Goal: Task Accomplishment & Management: Manage account settings

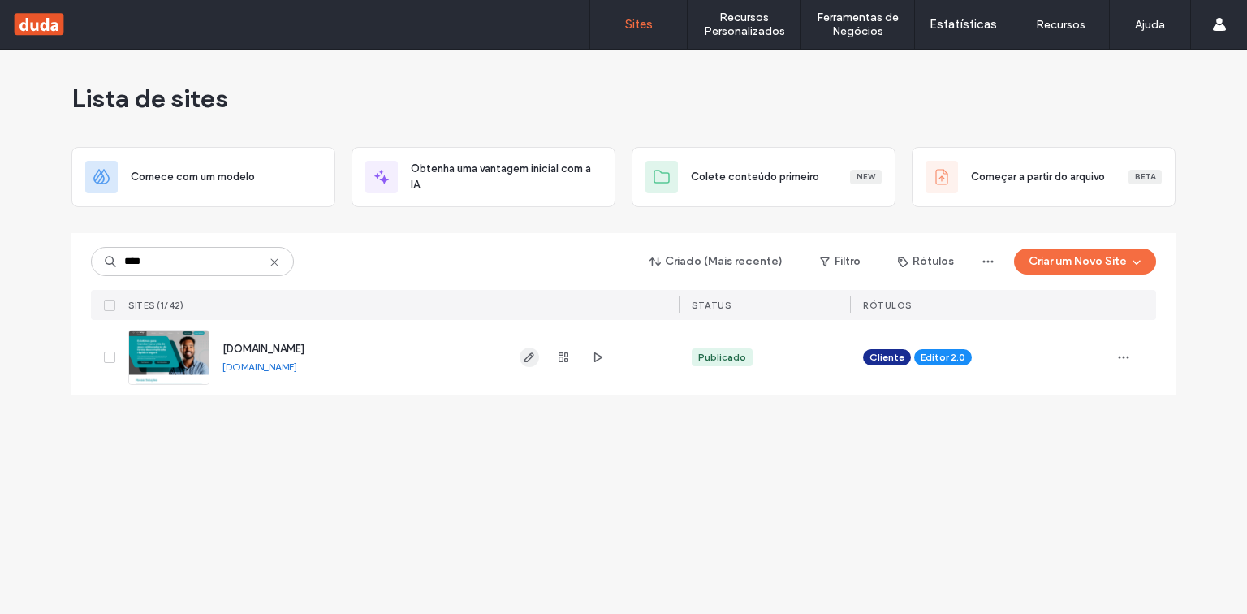
type input "****"
click at [526, 360] on icon "button" at bounding box center [529, 357] width 13 height 13
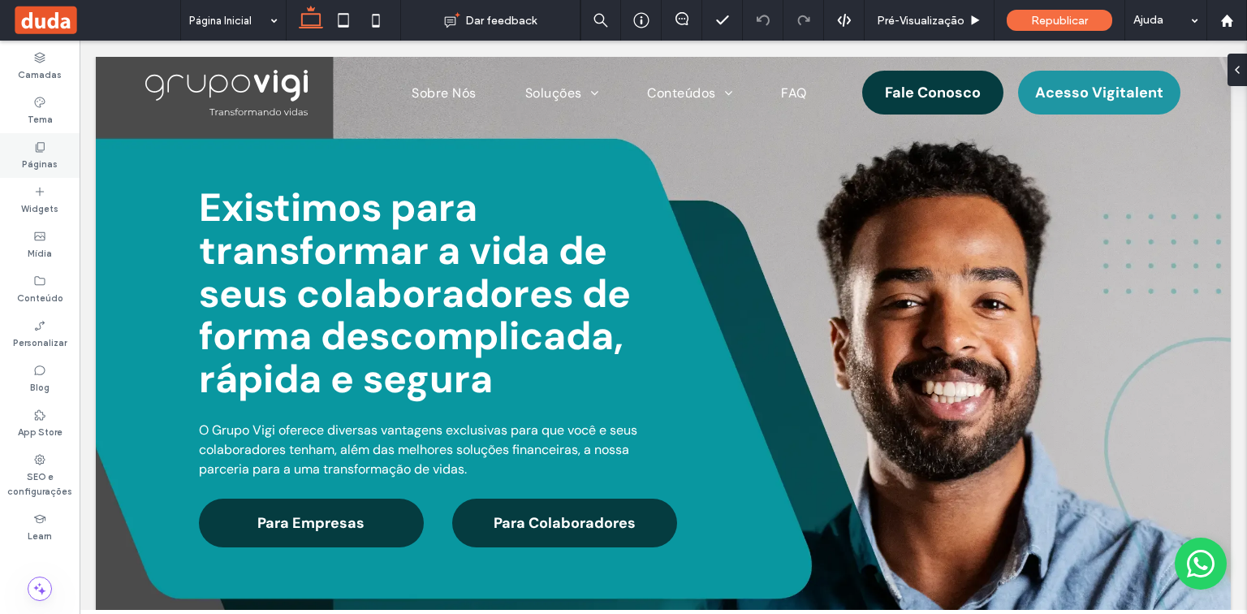
click at [45, 157] on label "Páginas" at bounding box center [40, 162] width 36 height 18
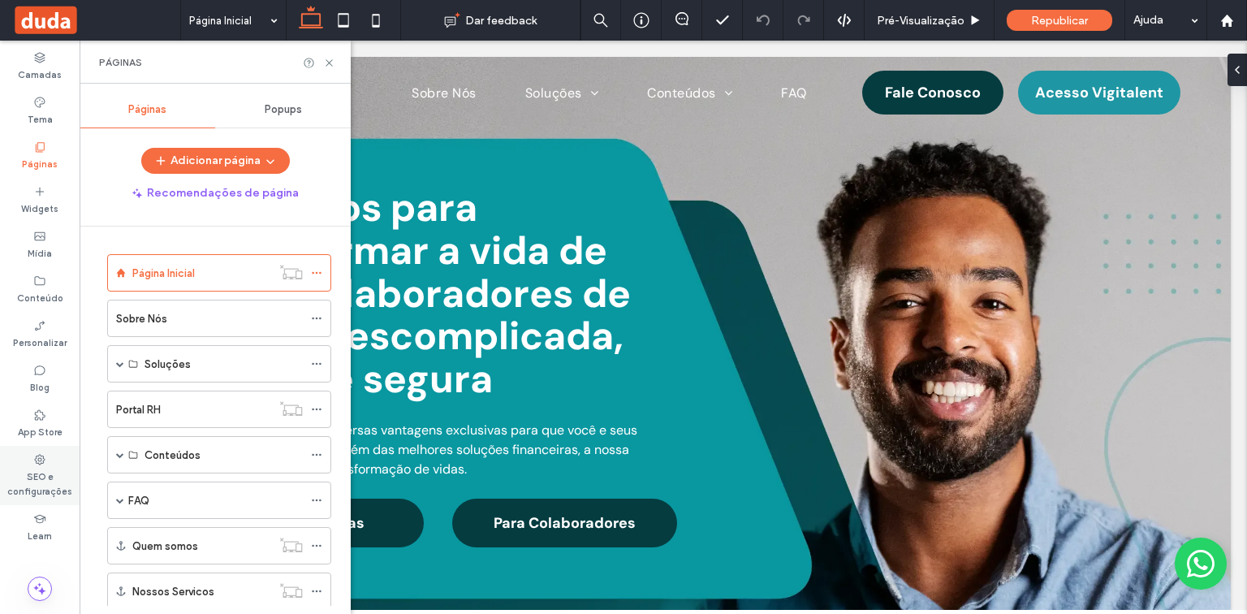
click at [49, 468] on label "SEO e configurações" at bounding box center [40, 482] width 80 height 32
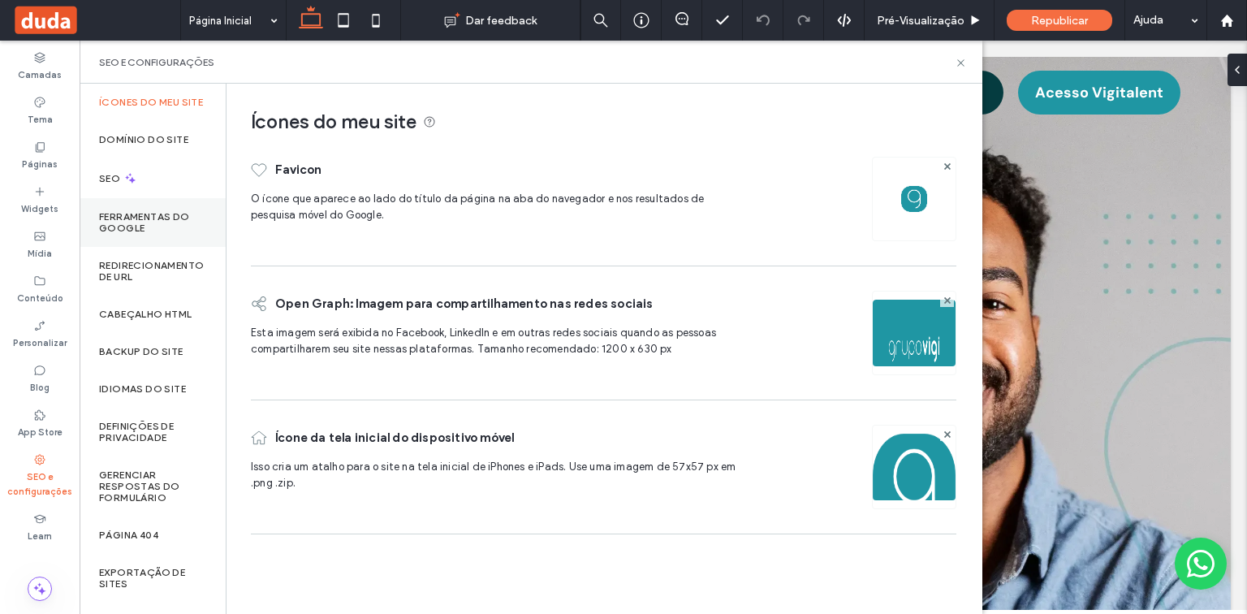
click at [177, 234] on label "Ferramentas do Google" at bounding box center [152, 222] width 107 height 23
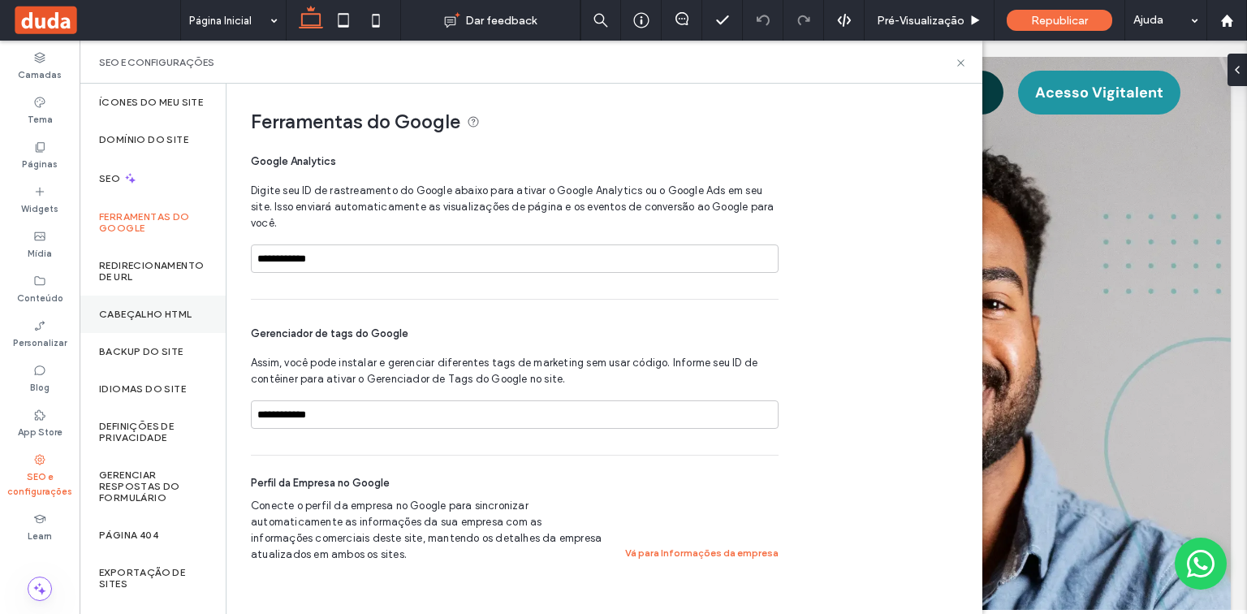
click at [188, 309] on div "Cabeçalho HTML" at bounding box center [153, 314] width 146 height 37
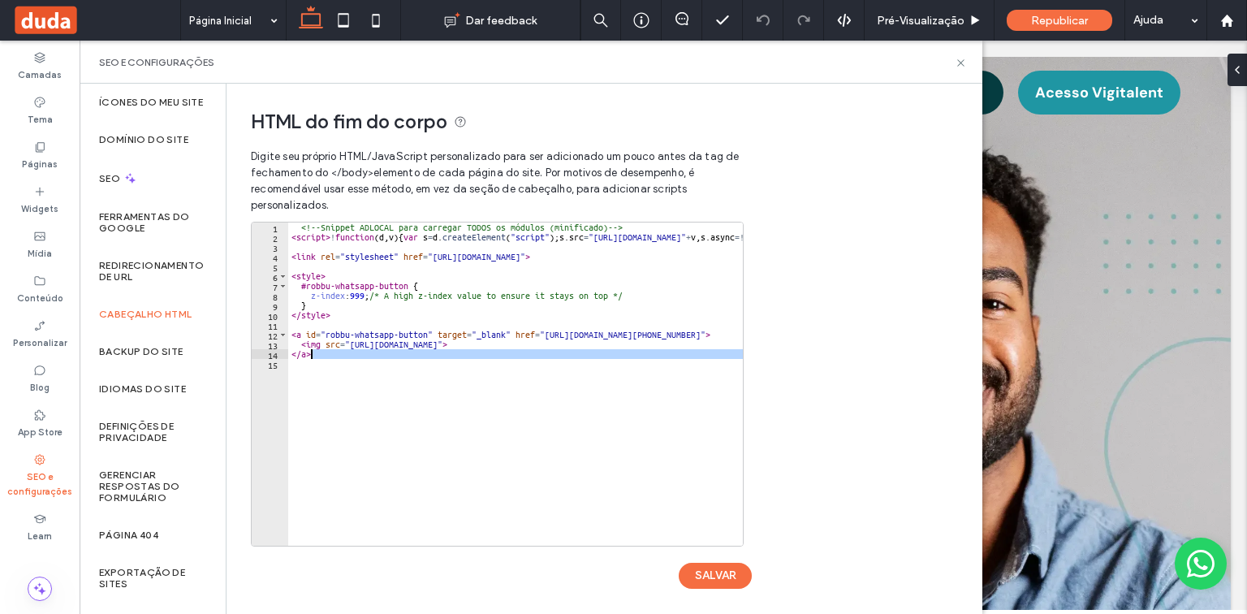
drag, startPoint x: 394, startPoint y: 360, endPoint x: 312, endPoint y: 356, distance: 82.1
click at [312, 356] on div "<!-- Snippet ADLOCAL para carregar TODOS os módulos (minificado) --> < script >…" at bounding box center [961, 388] width 1346 height 333
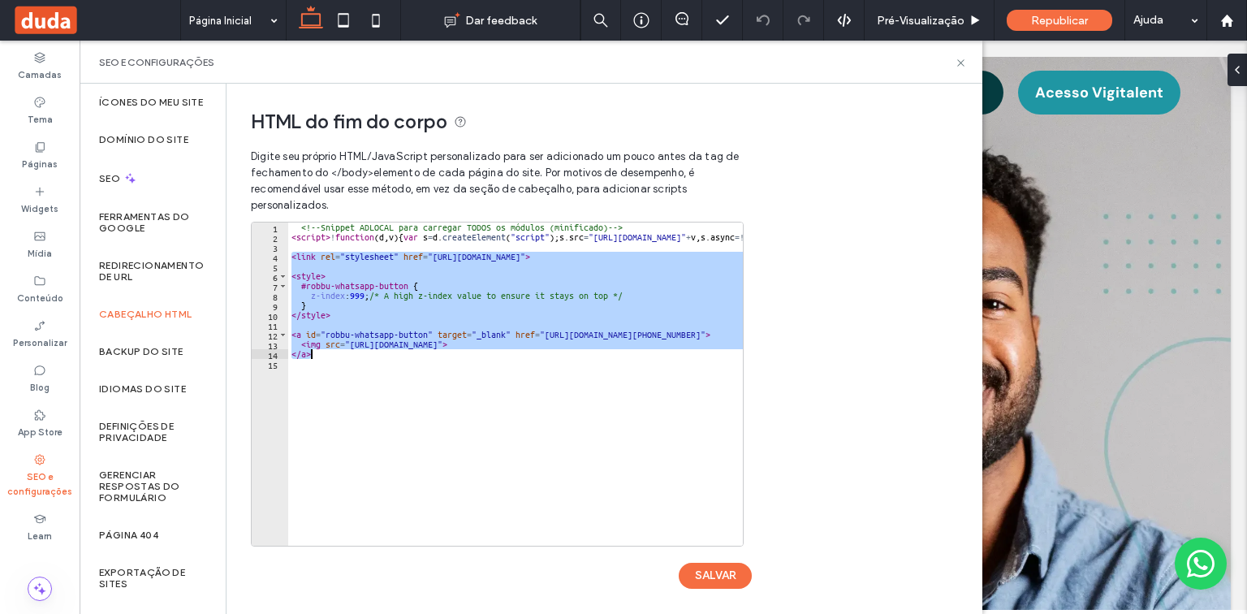
drag, startPoint x: 292, startPoint y: 253, endPoint x: 380, endPoint y: 357, distance: 136.0
click at [380, 357] on div "<!-- Snippet ADLOCAL para carregar TODOS os módulos (minificado) --> < script >…" at bounding box center [961, 388] width 1346 height 333
type textarea "**********"
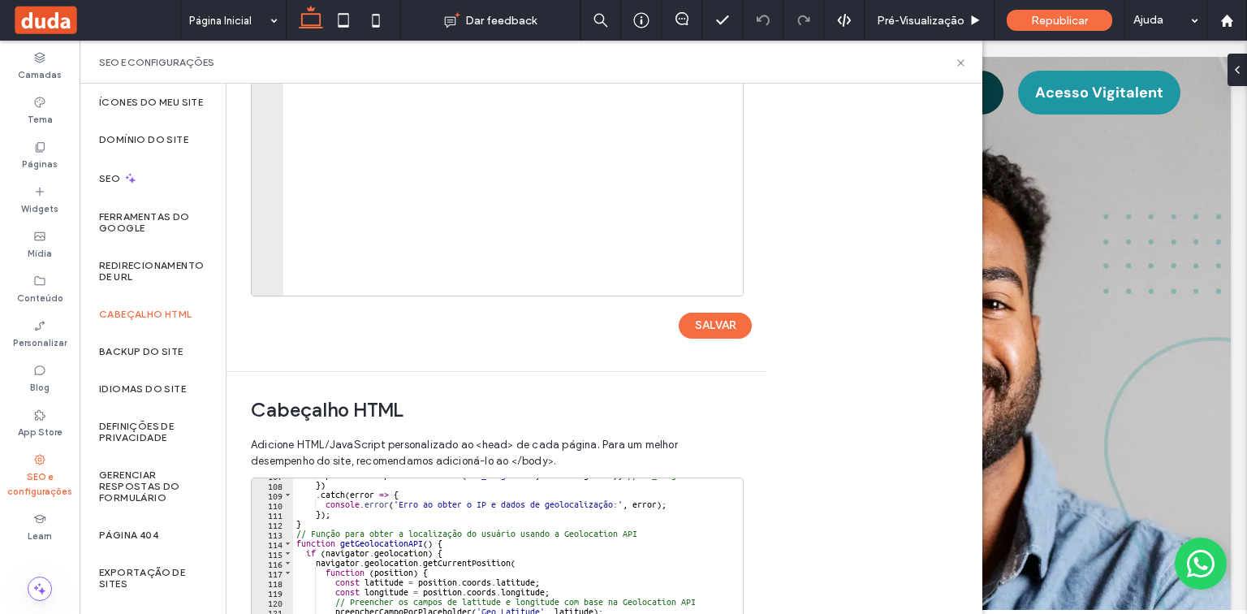
scroll to position [260, 0]
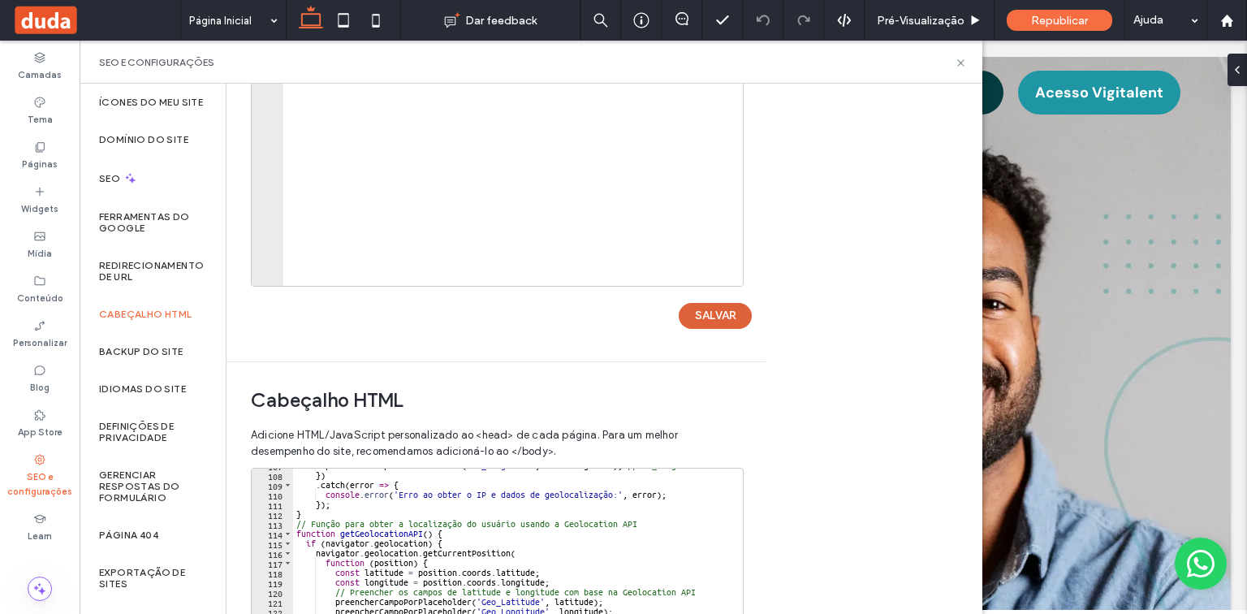
drag, startPoint x: 723, startPoint y: 316, endPoint x: 739, endPoint y: 315, distance: 16.3
click at [723, 315] on button "SALVAR" at bounding box center [715, 316] width 73 height 26
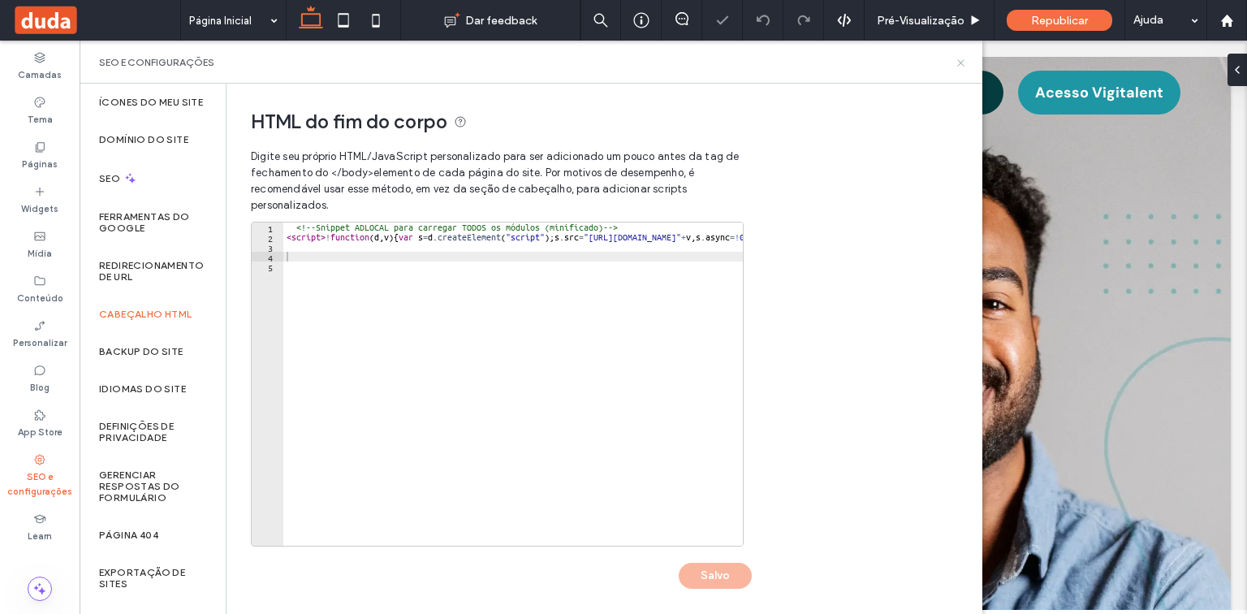
scroll to position [0, 0]
click at [964, 63] on icon at bounding box center [961, 63] width 12 height 12
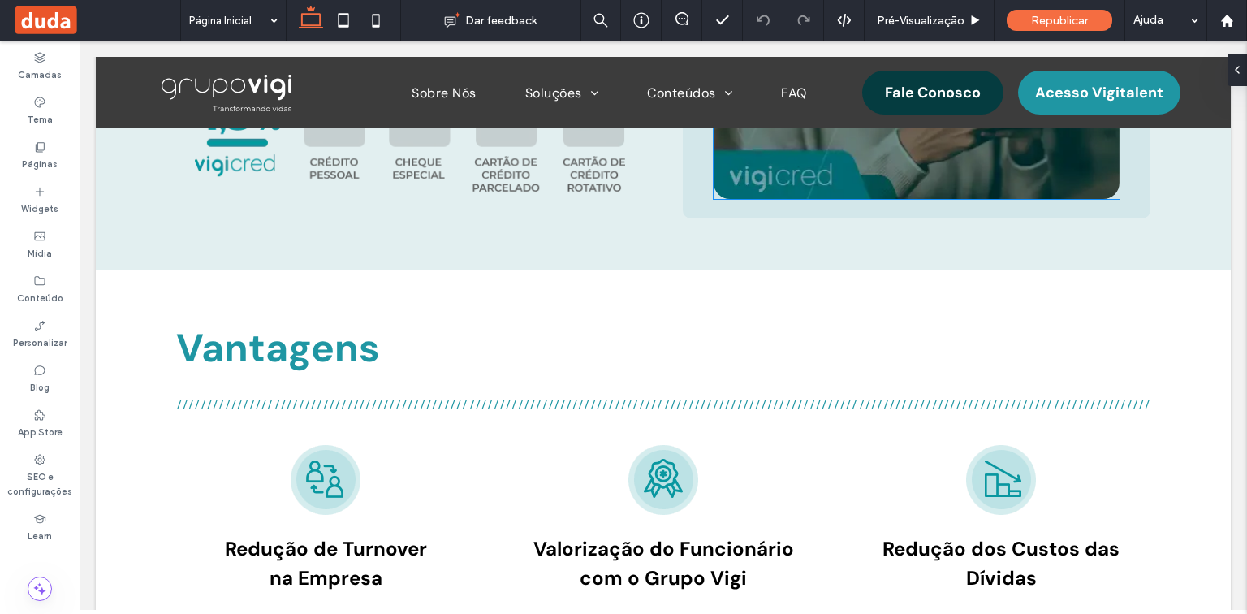
scroll to position [3312, 0]
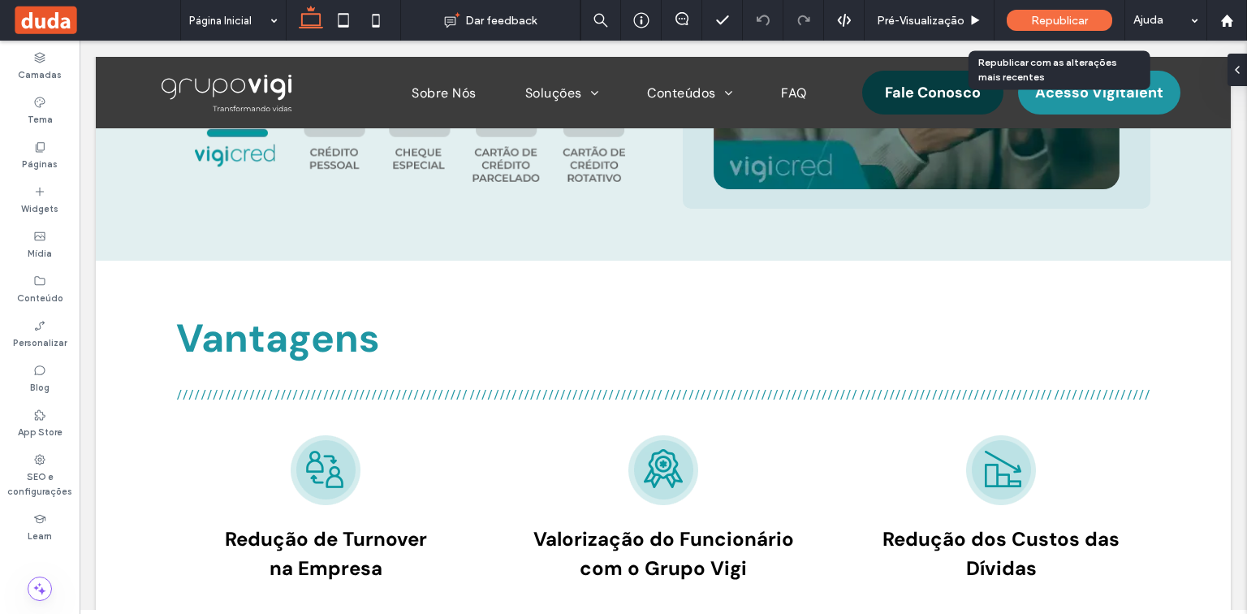
click at [1054, 16] on span "Republicar" at bounding box center [1059, 21] width 57 height 14
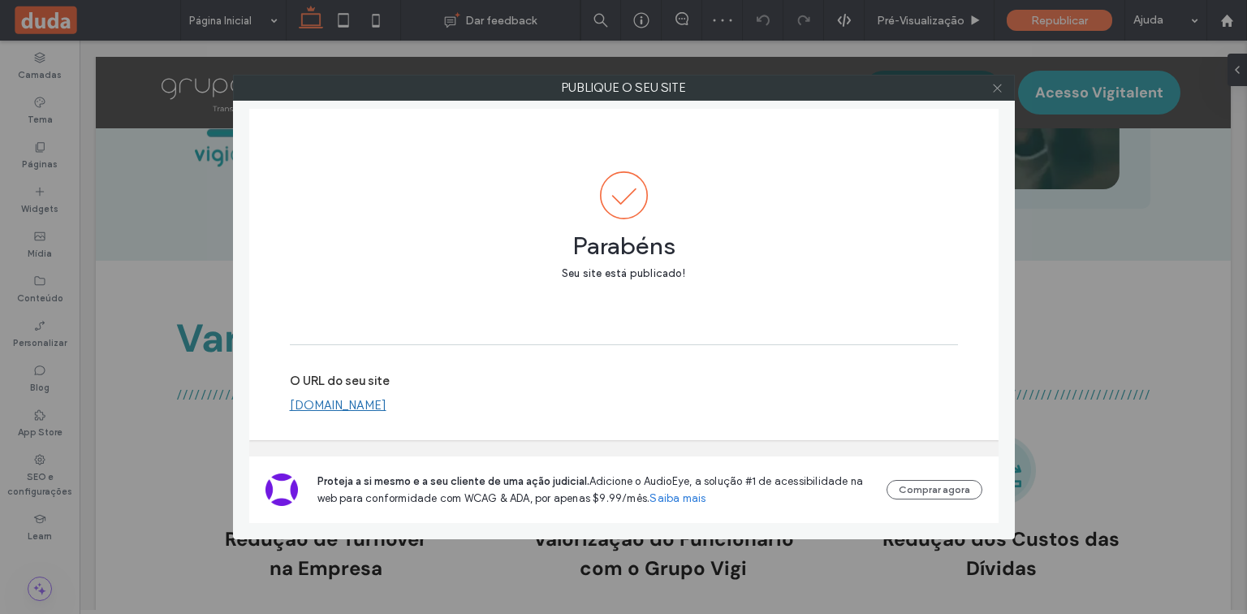
click at [999, 87] on icon at bounding box center [997, 88] width 12 height 12
